Goal: Information Seeking & Learning: Learn about a topic

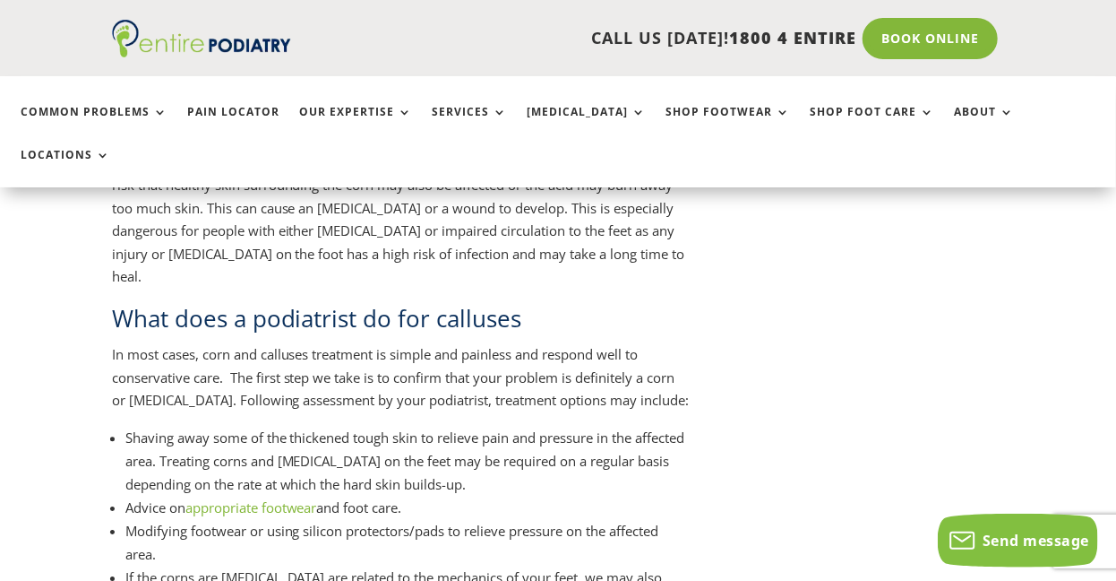
scroll to position [5261, 0]
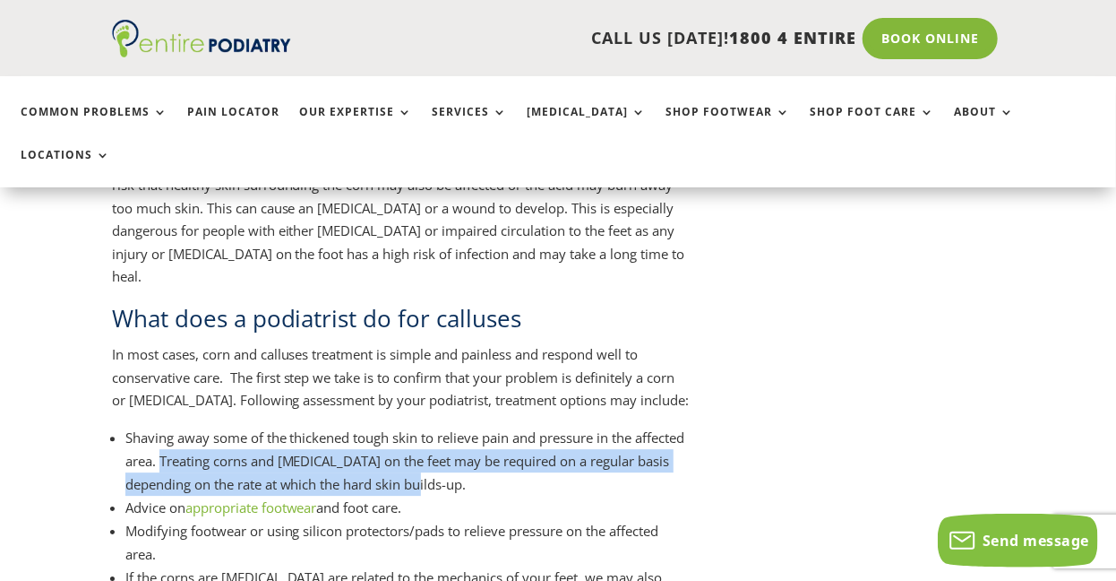
drag, startPoint x: 216, startPoint y: 278, endPoint x: 470, endPoint y: 305, distance: 255.9
click at [470, 426] on li "Shaving away some of the thickened tough skin to relieve pain and pressure in t…" at bounding box center [407, 461] width 565 height 70
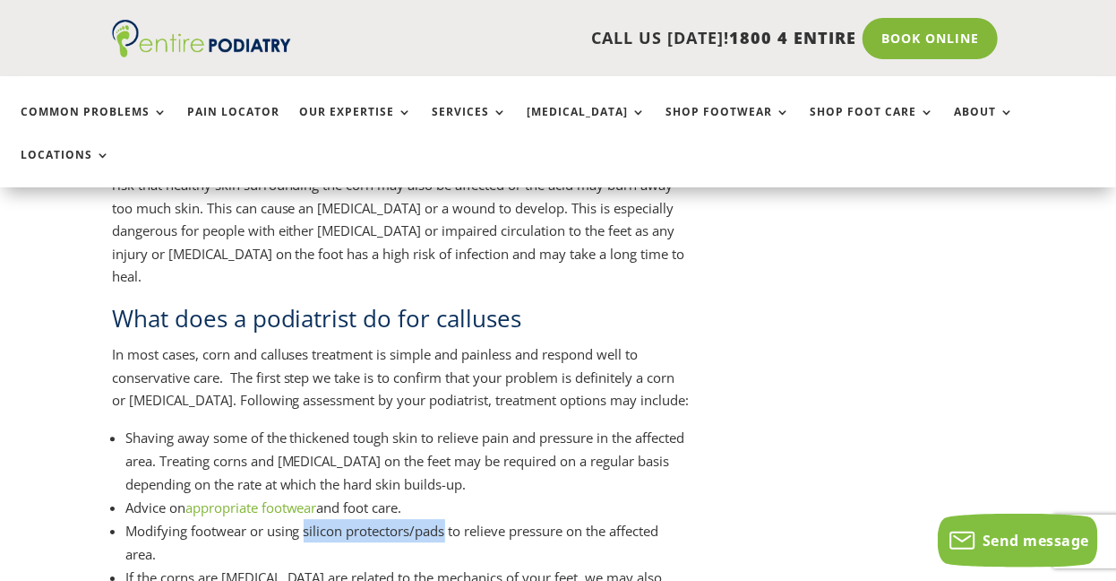
drag, startPoint x: 306, startPoint y: 351, endPoint x: 445, endPoint y: 356, distance: 138.9
click at [445, 519] on li "Modifying footwear or using silicon protectors/pads to relieve pressure on the …" at bounding box center [407, 542] width 565 height 47
copy li "silicon protectors/pads"
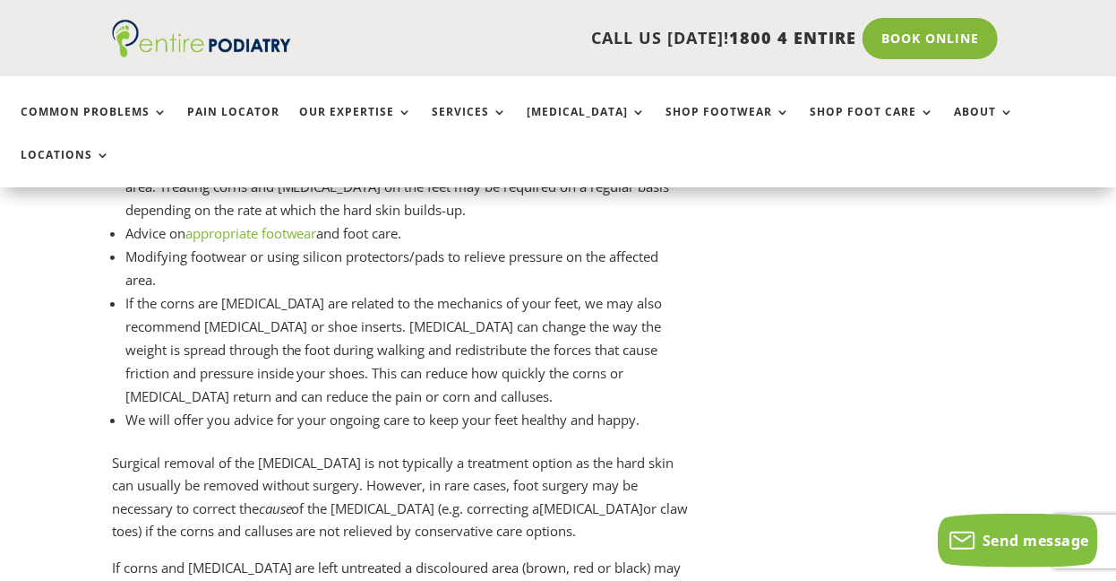
scroll to position [5591, 0]
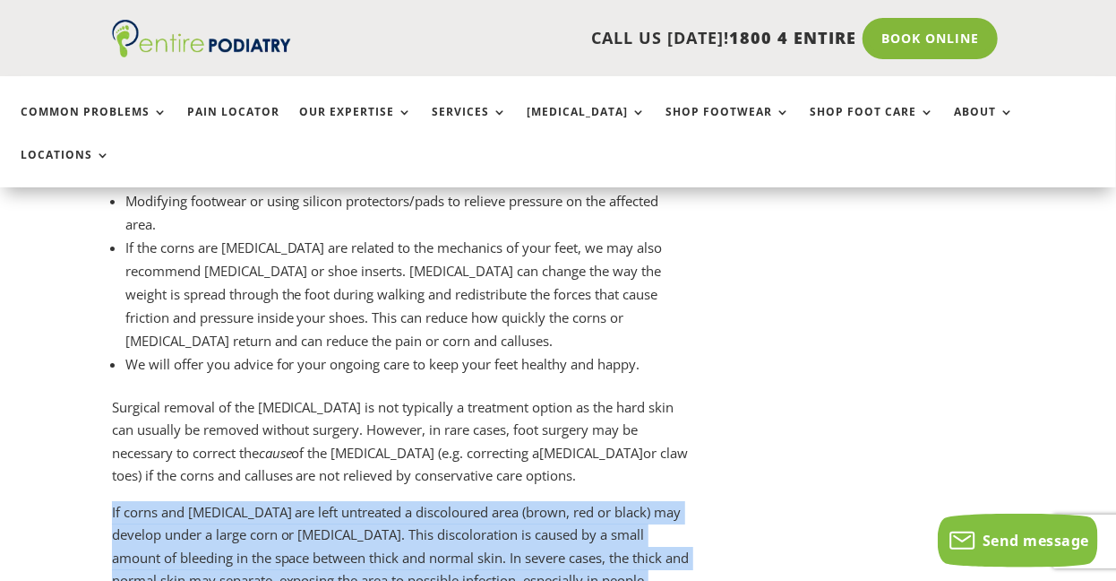
drag, startPoint x: 112, startPoint y: 331, endPoint x: 652, endPoint y: 405, distance: 545.2
click at [652, 501] on p "If corns and callus are left untreated a discoloured area (brown, red or black)…" at bounding box center [401, 565] width 579 height 128
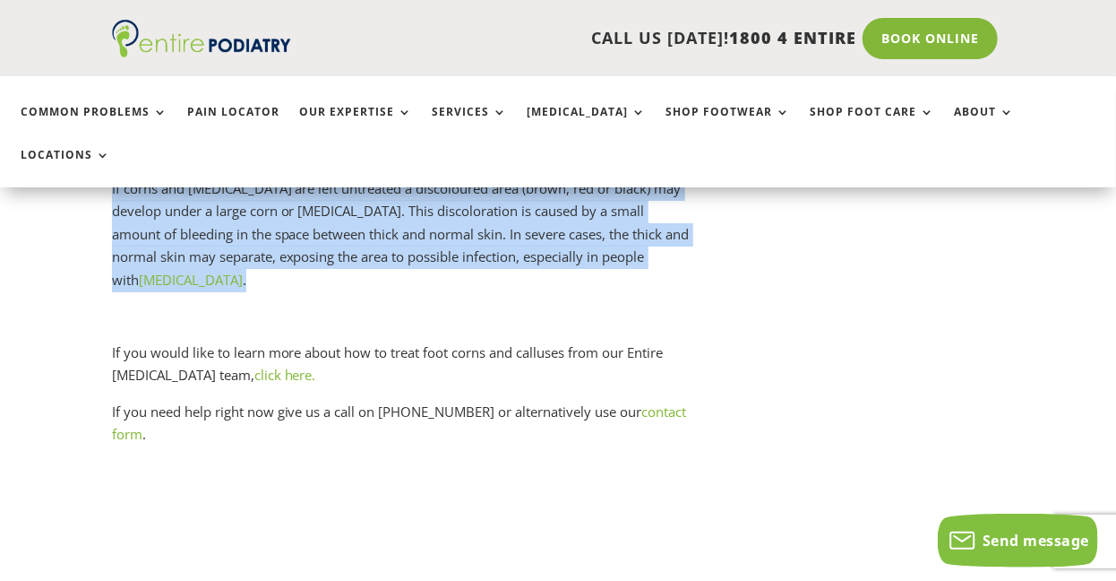
scroll to position [5985, 0]
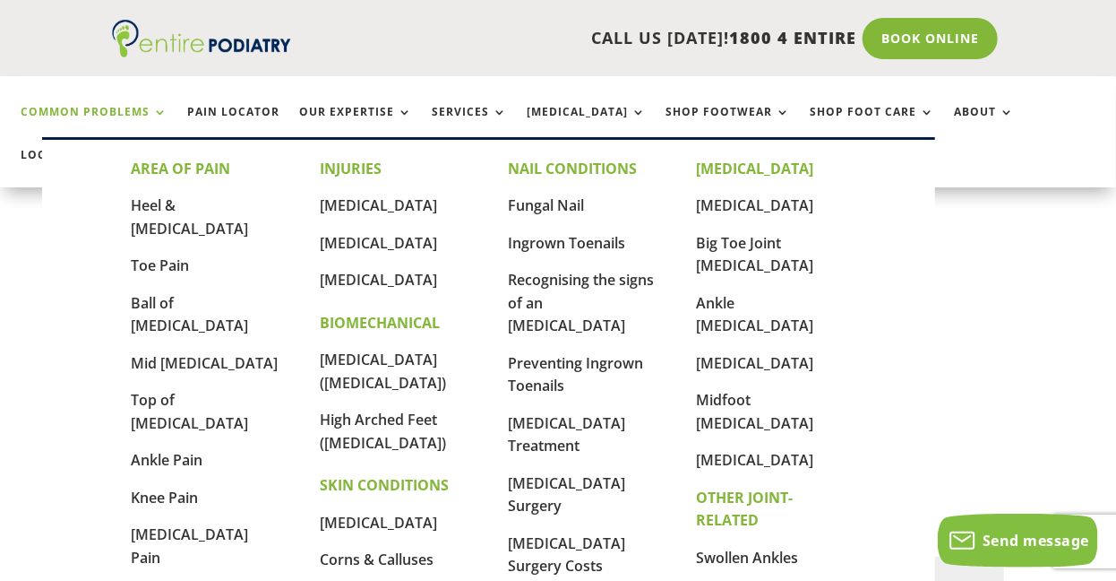
click at [152, 113] on link "Common Problems" at bounding box center [94, 125] width 147 height 39
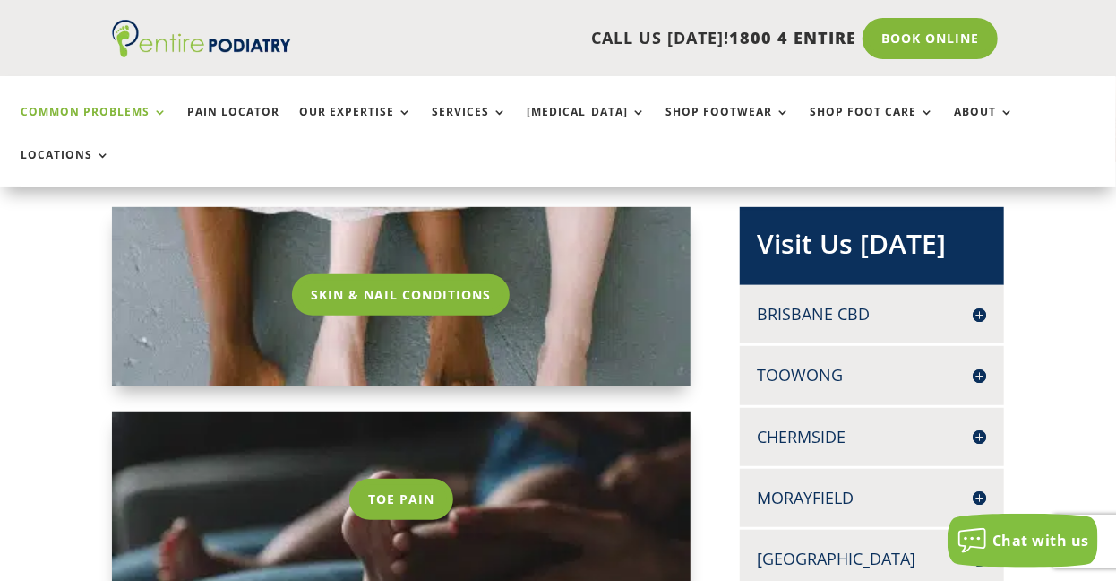
scroll to position [345, 0]
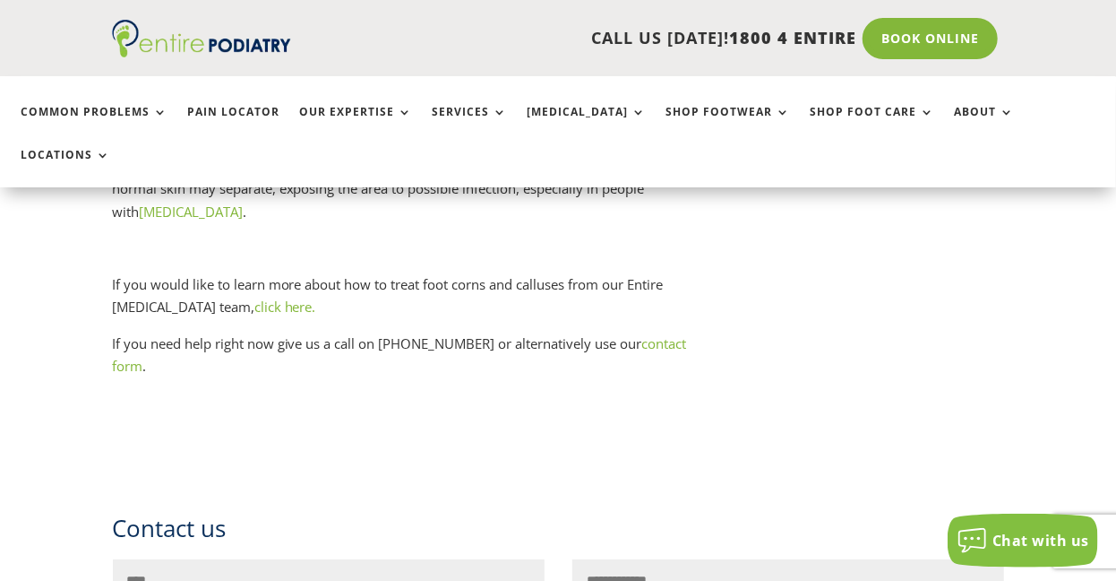
scroll to position [6081, 0]
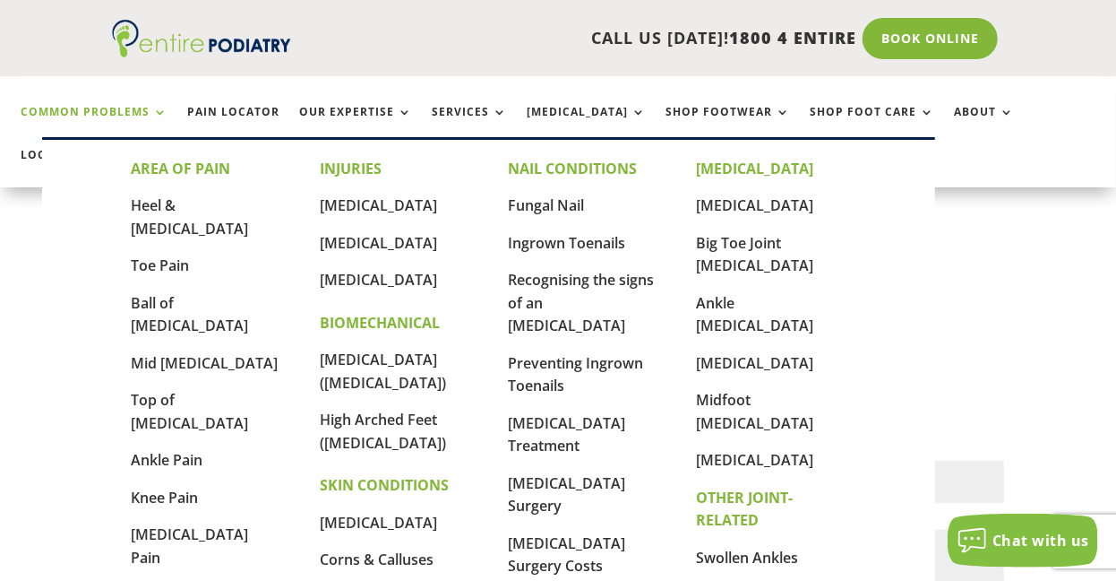
click at [159, 113] on link "Common Problems" at bounding box center [94, 125] width 147 height 39
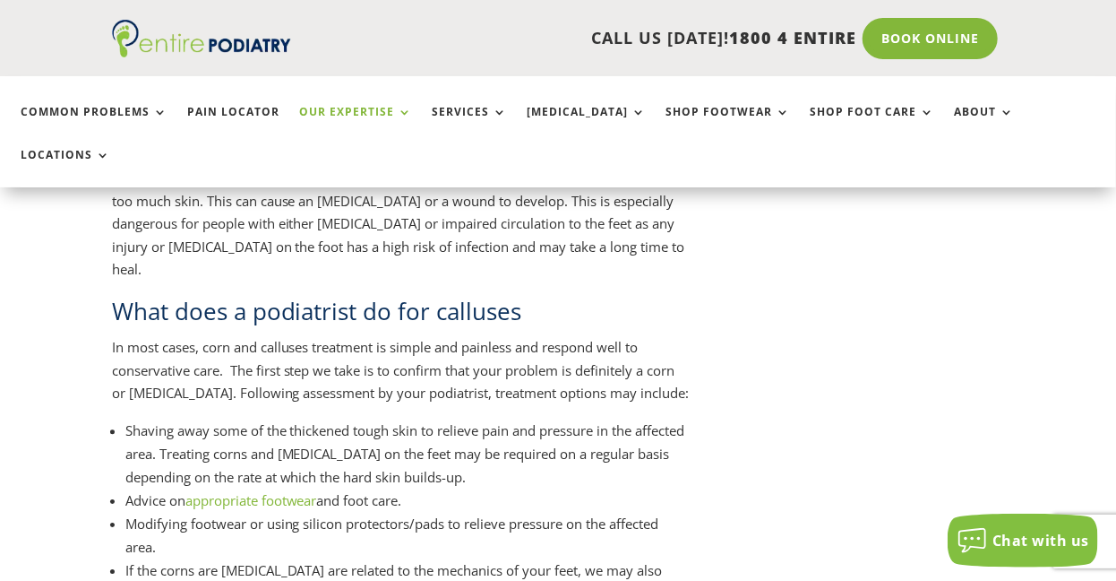
scroll to position [5213, 0]
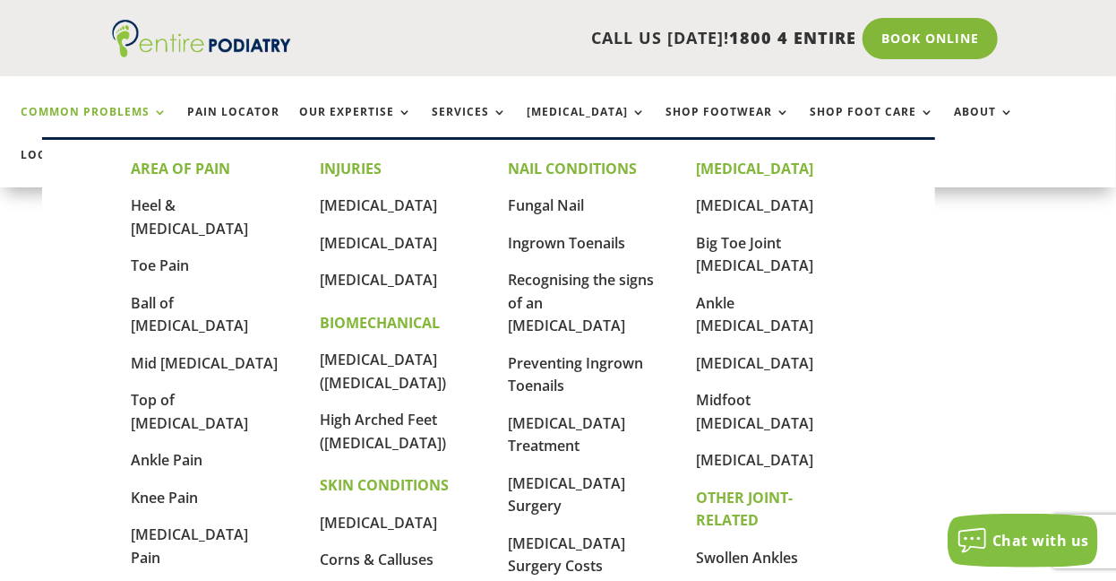
click at [155, 112] on link "Common Problems" at bounding box center [94, 125] width 147 height 39
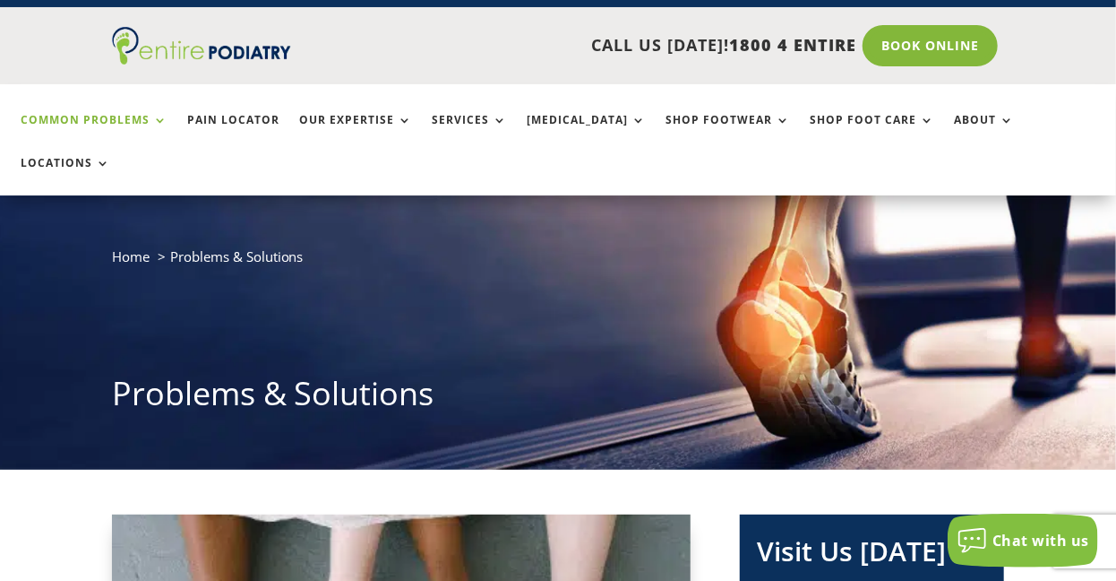
scroll to position [39, 0]
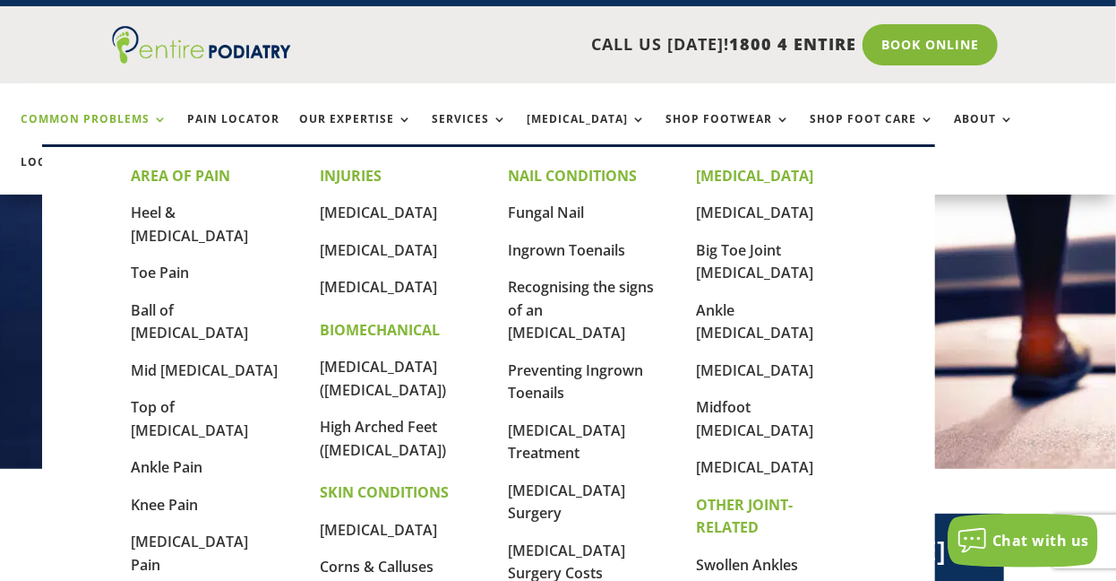
click at [164, 116] on link "Common Problems" at bounding box center [94, 132] width 147 height 39
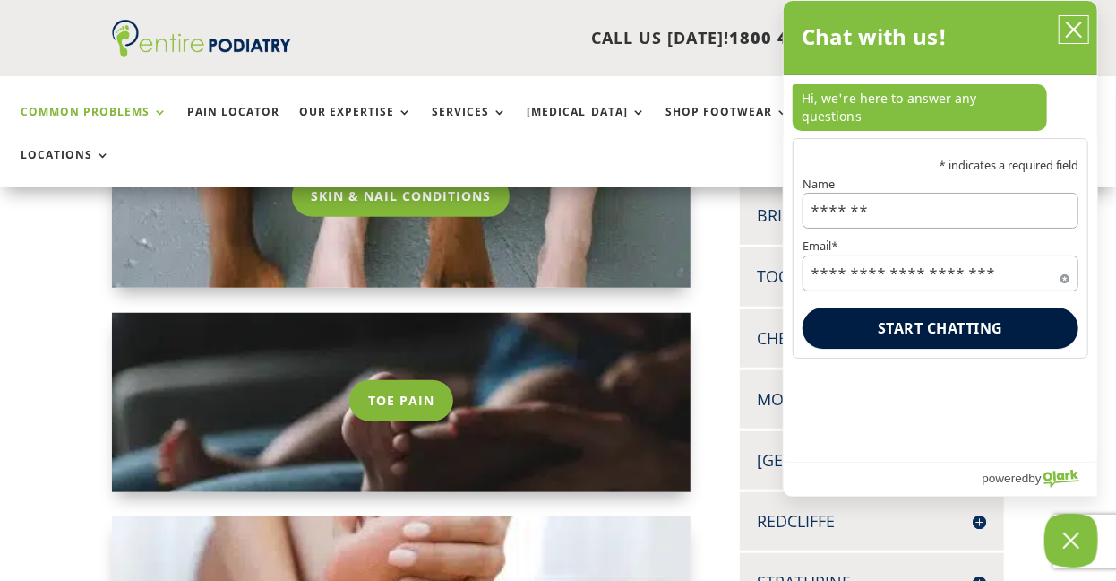
click at [1072, 28] on icon "close chatbox" at bounding box center [1074, 29] width 14 height 14
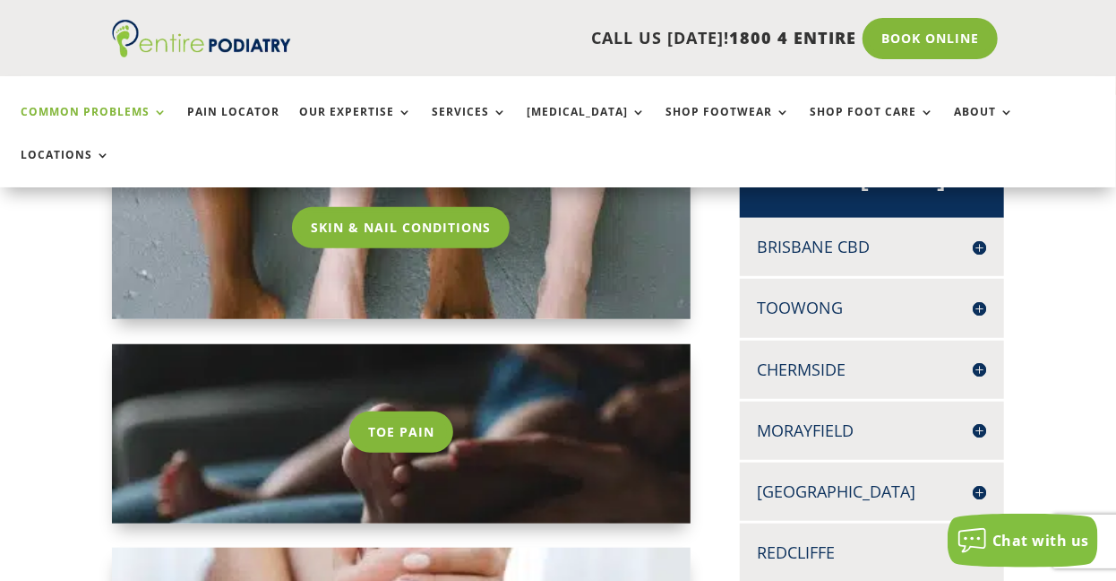
scroll to position [411, 0]
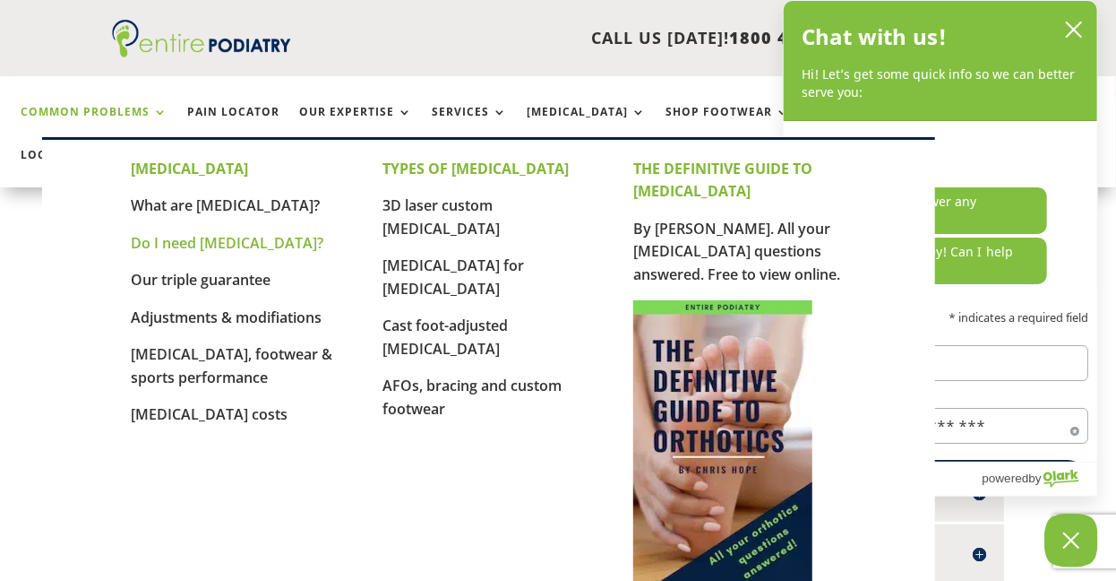
click at [250, 246] on link "Do I need [MEDICAL_DATA]?" at bounding box center [227, 243] width 193 height 20
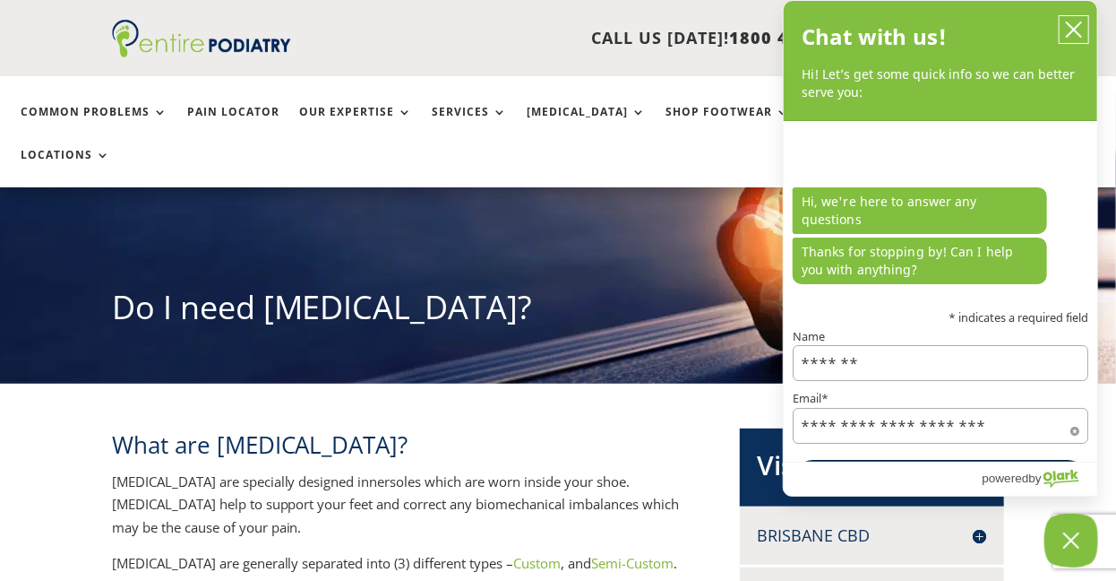
click at [1075, 33] on icon "close chatbox" at bounding box center [1074, 30] width 18 height 18
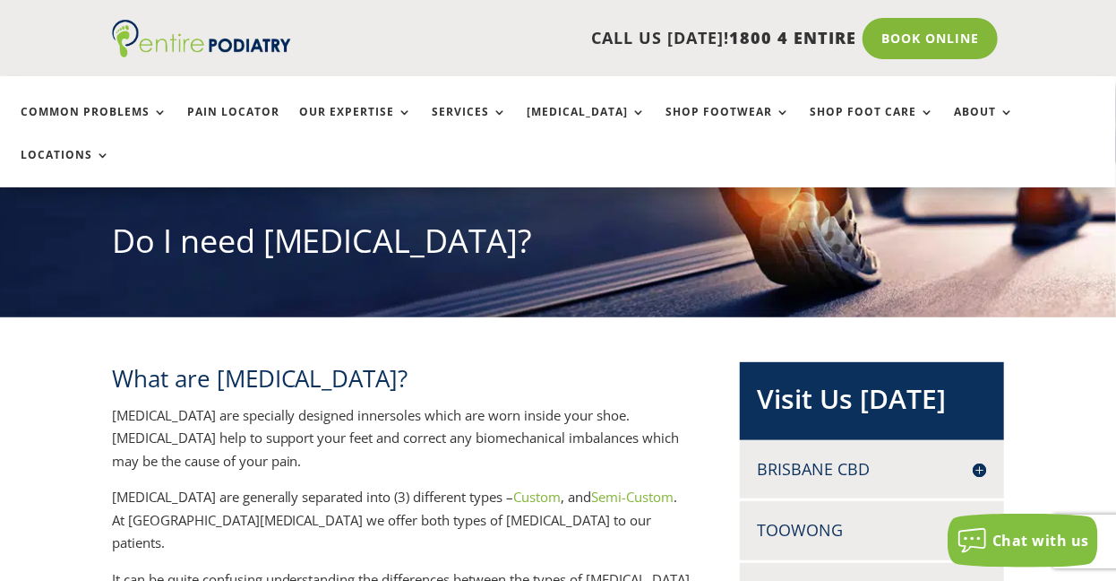
scroll to position [192, 0]
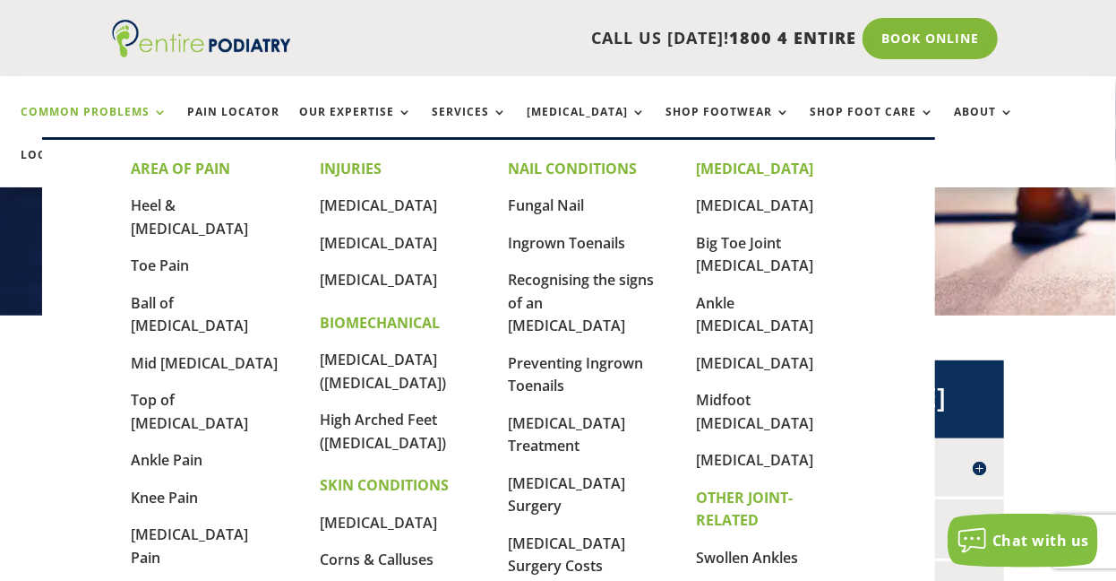
click at [156, 112] on link "Common Problems" at bounding box center [94, 125] width 147 height 39
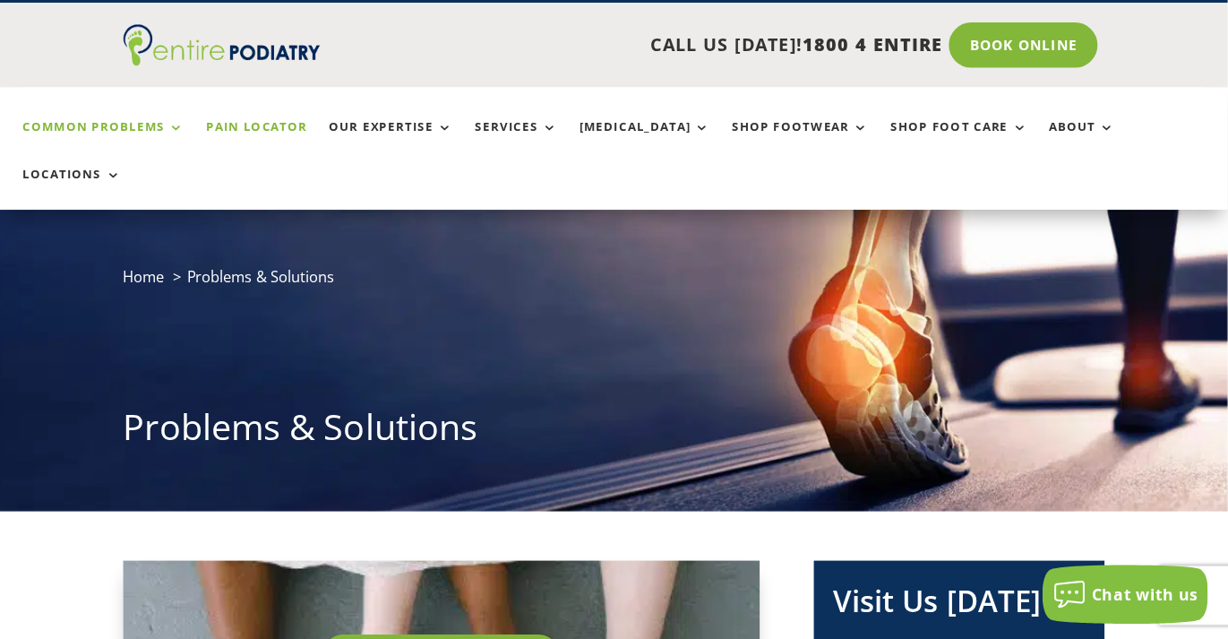
scroll to position [42, 0]
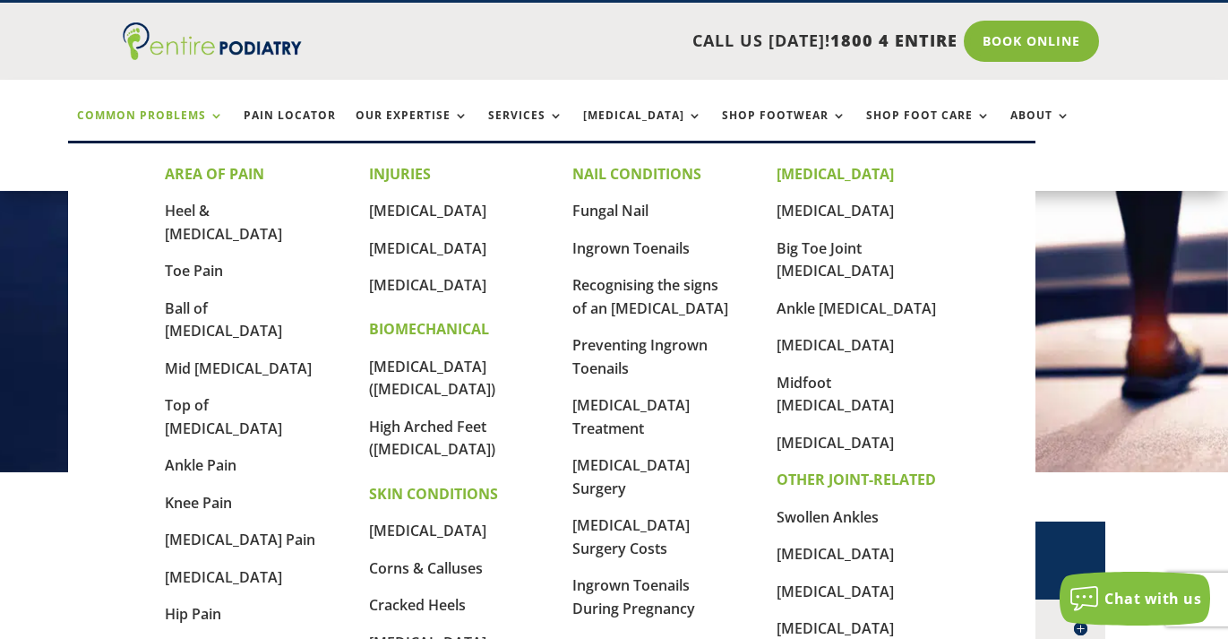
click at [143, 115] on link "Common Problems" at bounding box center [150, 128] width 147 height 39
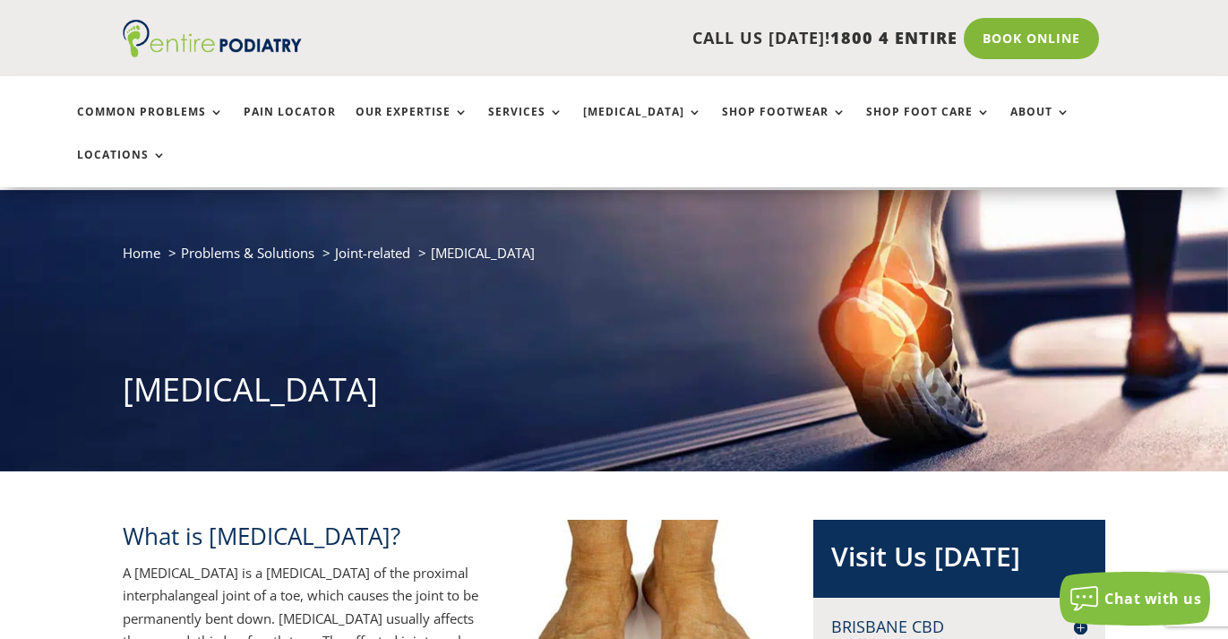
scroll to position [196, 0]
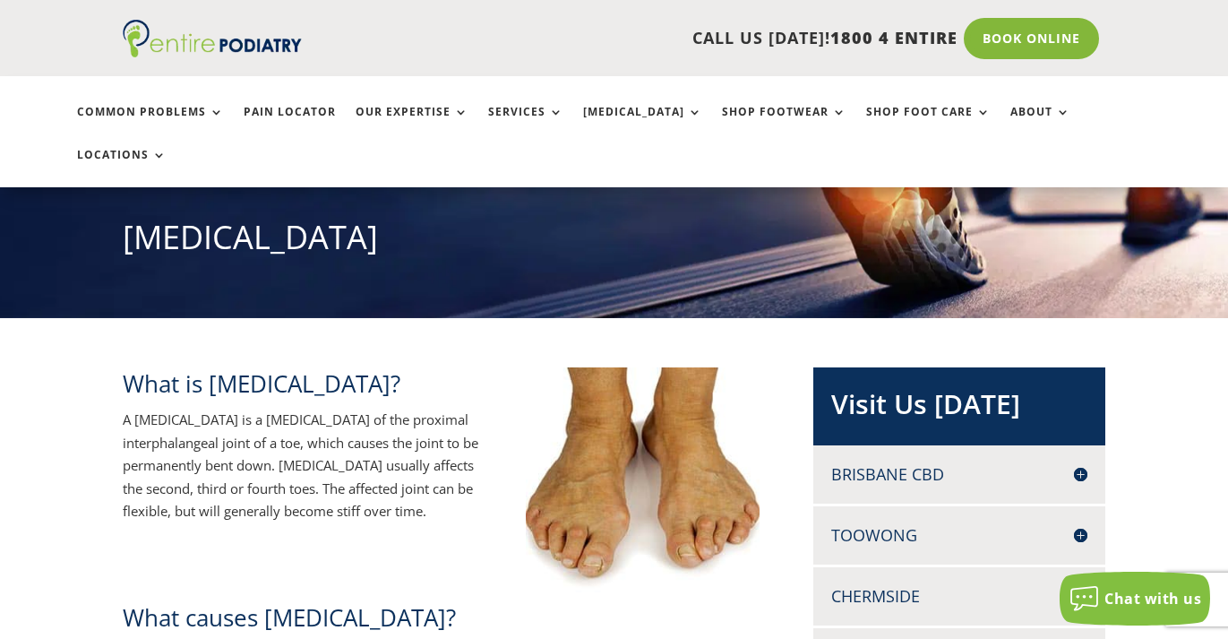
click at [355, 476] on p "A [MEDICAL_DATA] is a [MEDICAL_DATA] of the proximal interphalangeal joint of a…" at bounding box center [307, 466] width 368 height 115
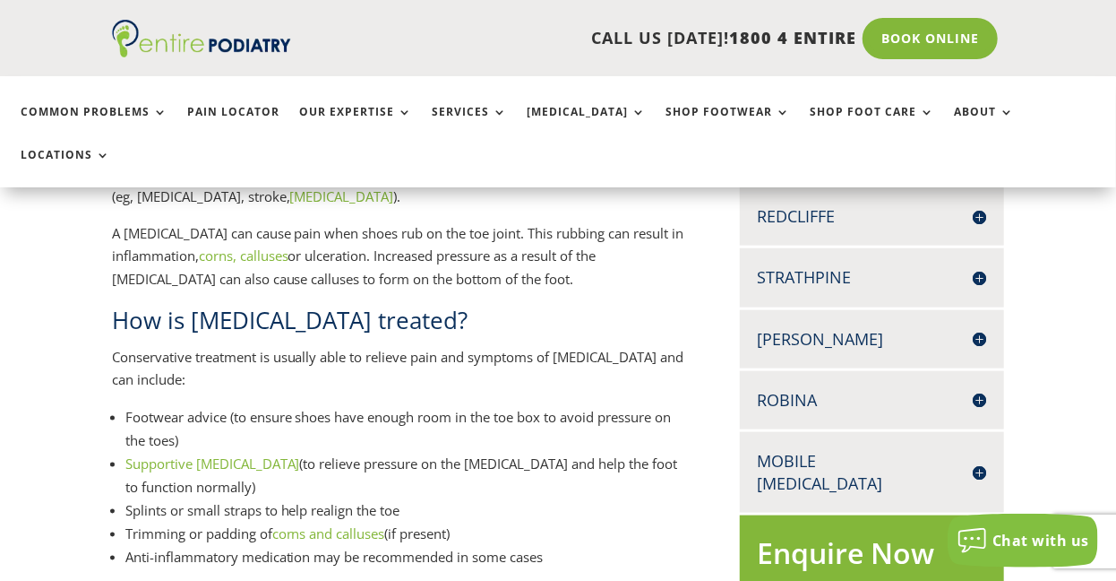
scroll to position [853, 0]
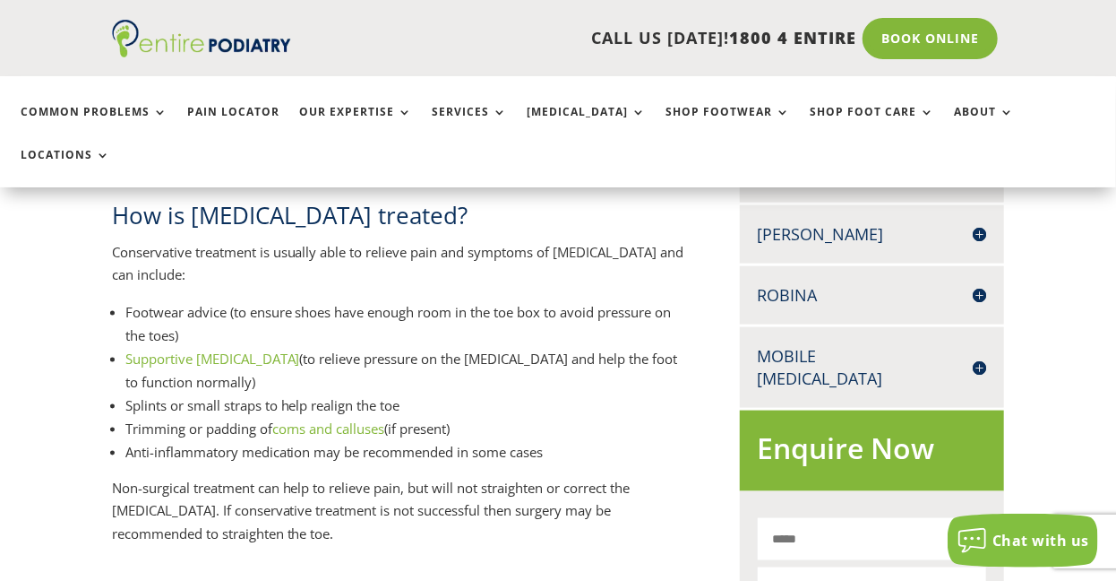
drag, startPoint x: 109, startPoint y: 444, endPoint x: 341, endPoint y: 503, distance: 239.2
click at [341, 503] on div "What is [MEDICAL_DATA]? A [MEDICAL_DATA] is a [MEDICAL_DATA] of the proximal in…" at bounding box center [558, 341] width 1116 height 1375
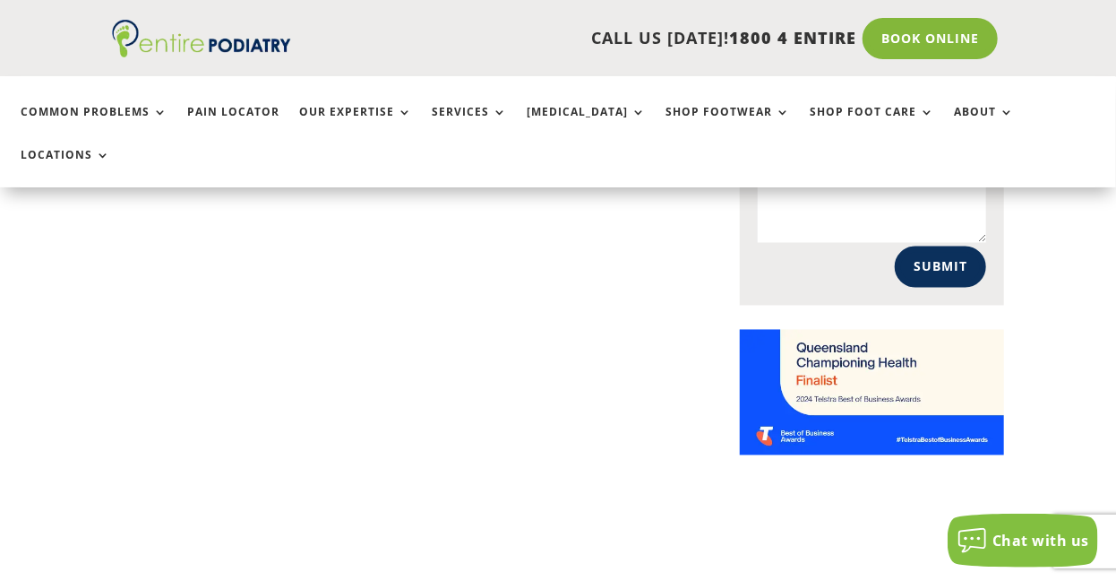
scroll to position [1200, 0]
